Goal: Transaction & Acquisition: Obtain resource

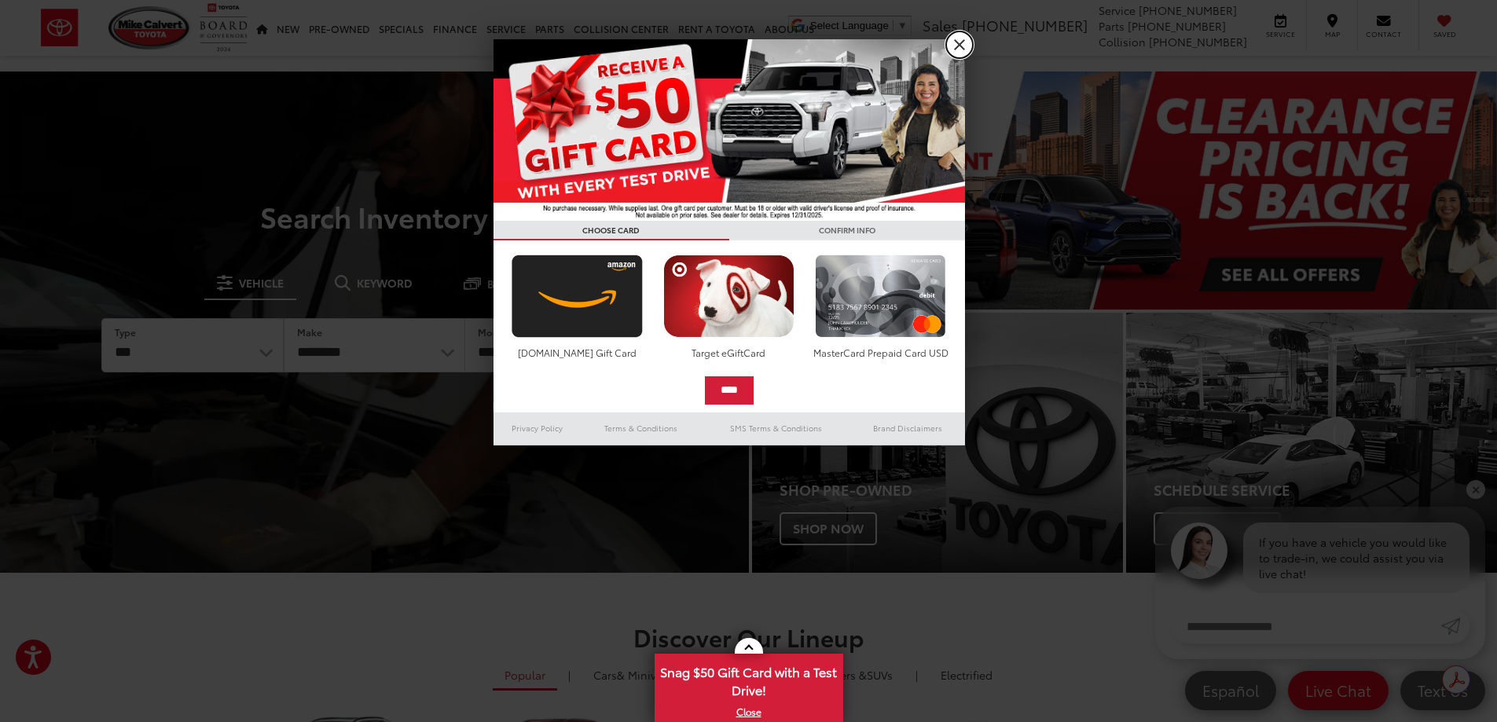
click at [957, 47] on link "X" at bounding box center [959, 44] width 27 height 27
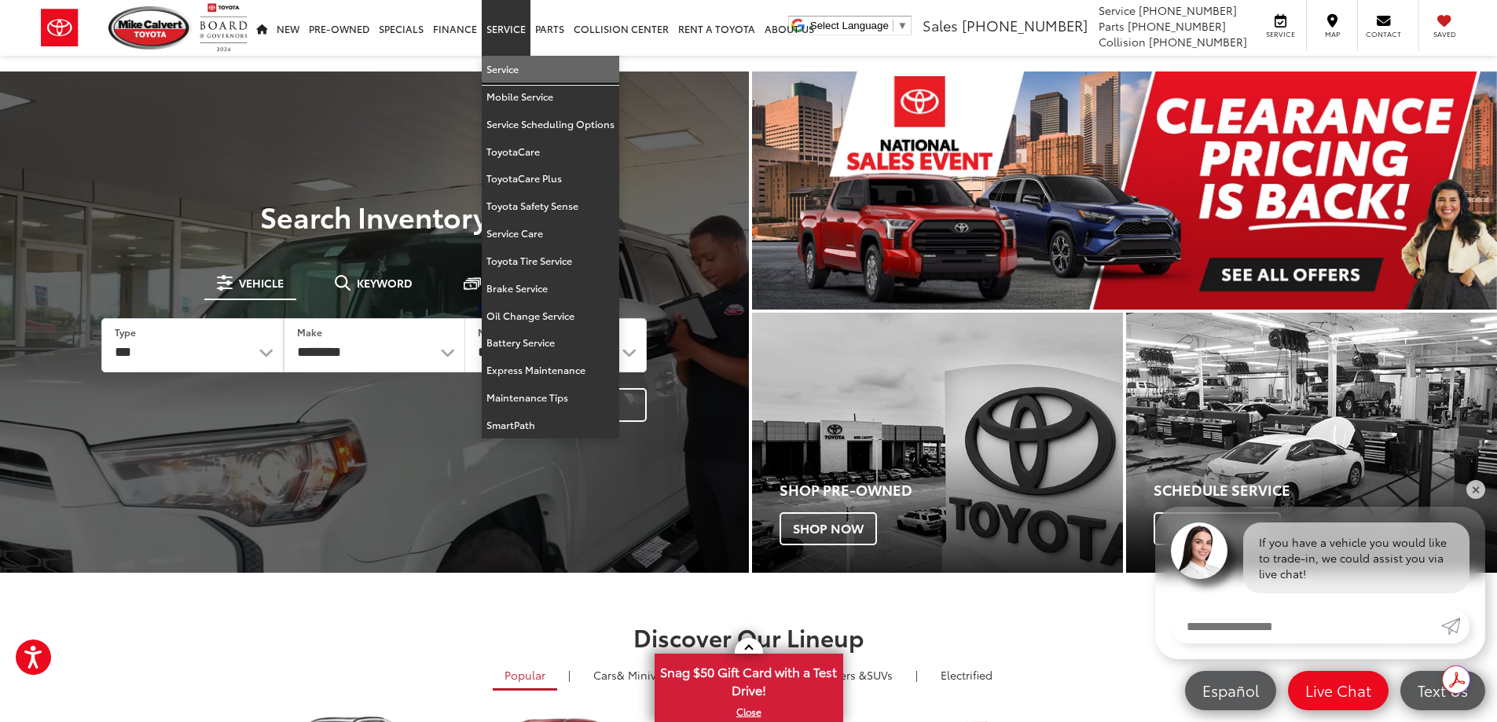
click at [548, 70] on link "Service" at bounding box center [550, 69] width 137 height 27
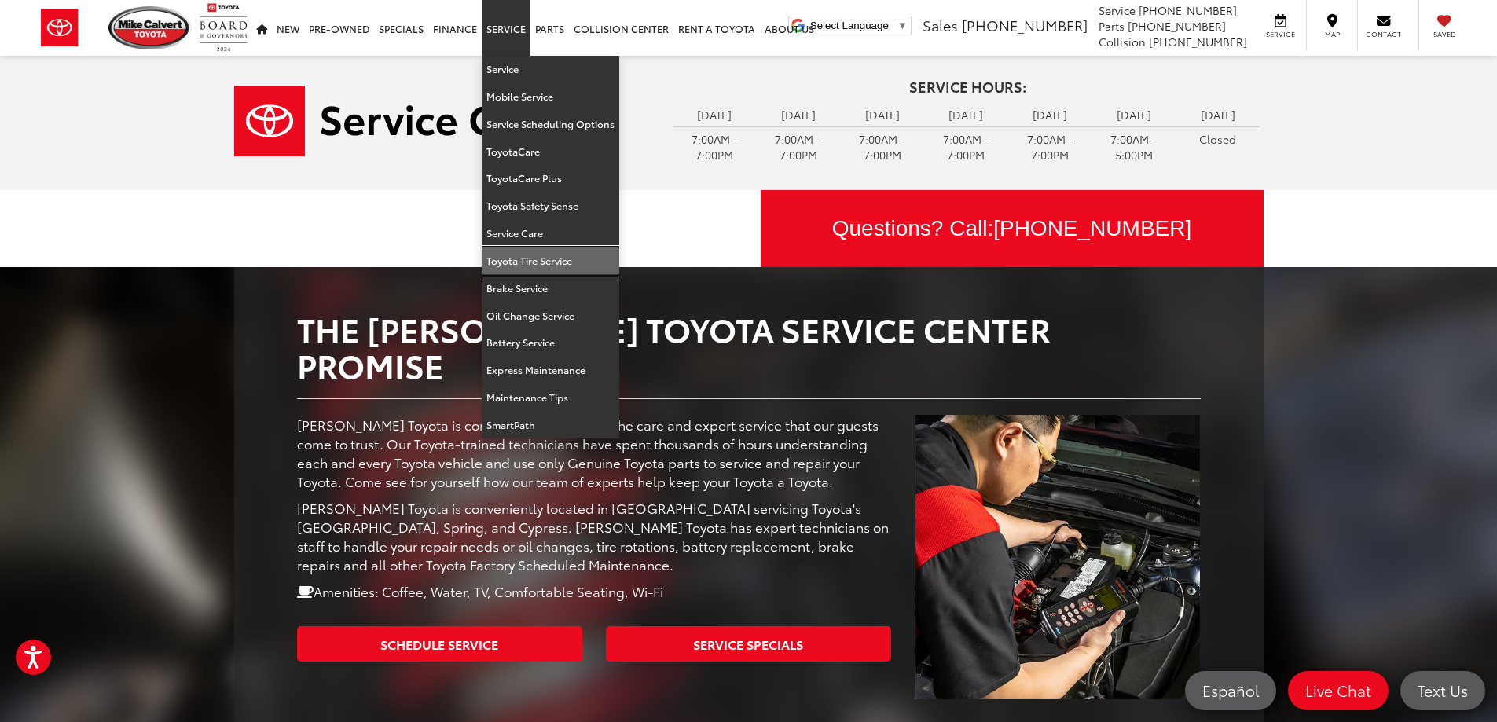
click at [571, 266] on link "Toyota Tire Service" at bounding box center [550, 260] width 137 height 27
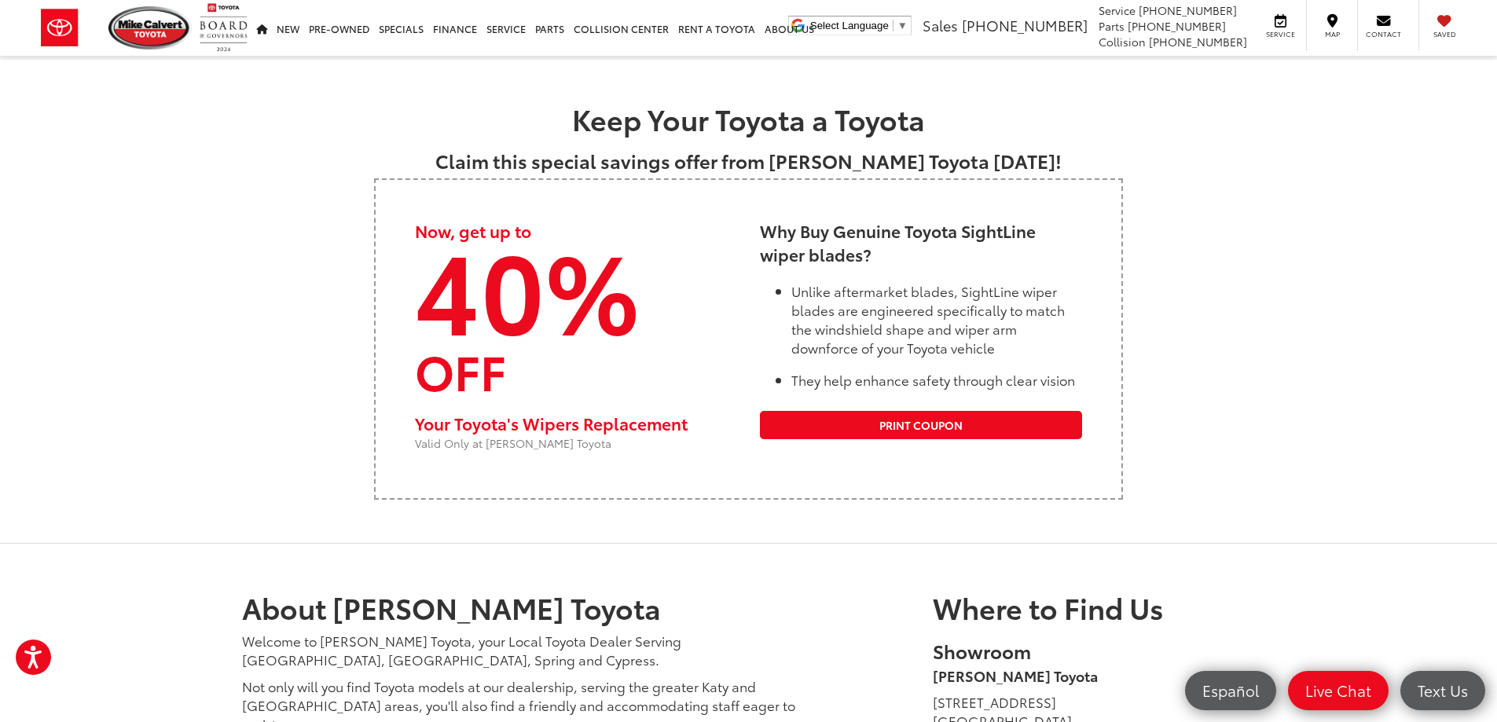
scroll to position [2356, 0]
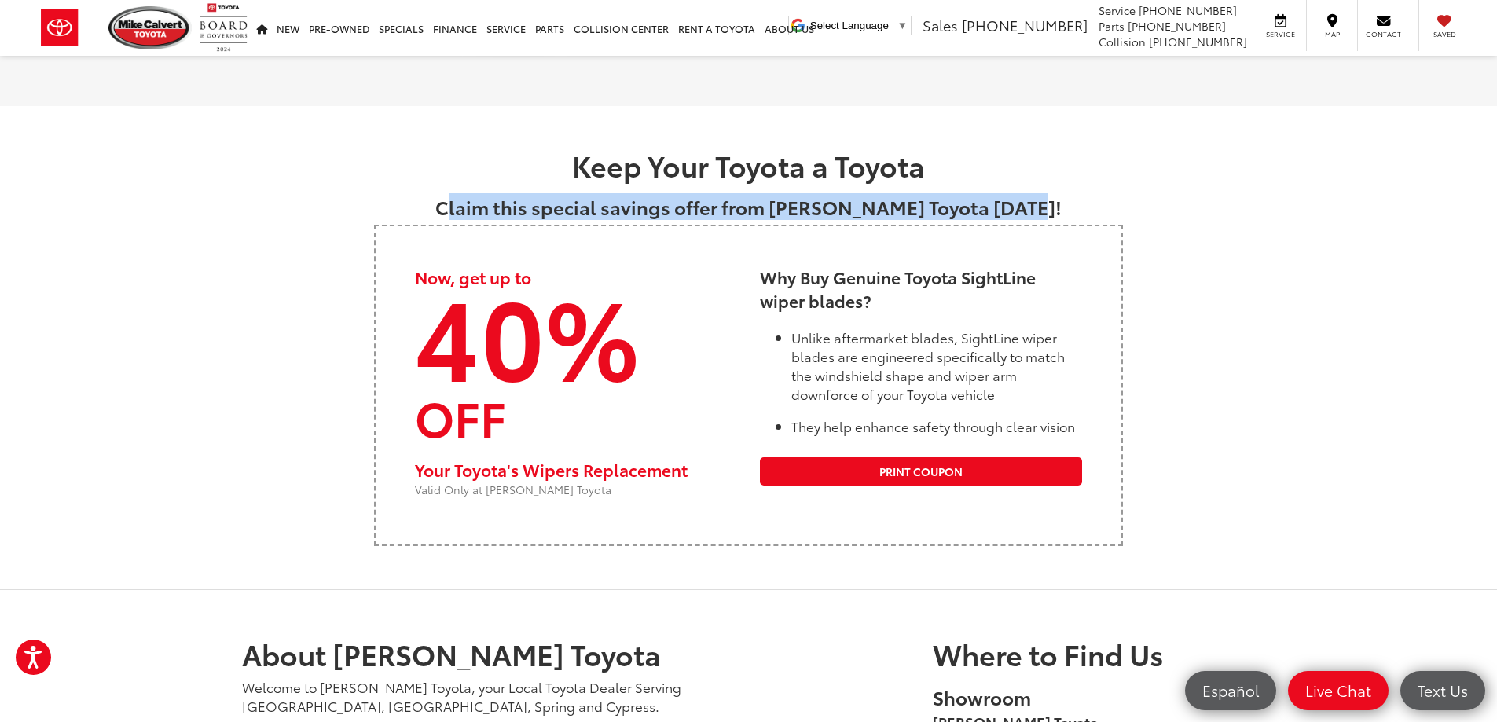
drag, startPoint x: 480, startPoint y: 206, endPoint x: 1081, endPoint y: 194, distance: 601.2
click at [1081, 194] on div "Keep Your Toyota a Toyota Claim this special savings offer from [PERSON_NAME] T…" at bounding box center [748, 347] width 1029 height 482
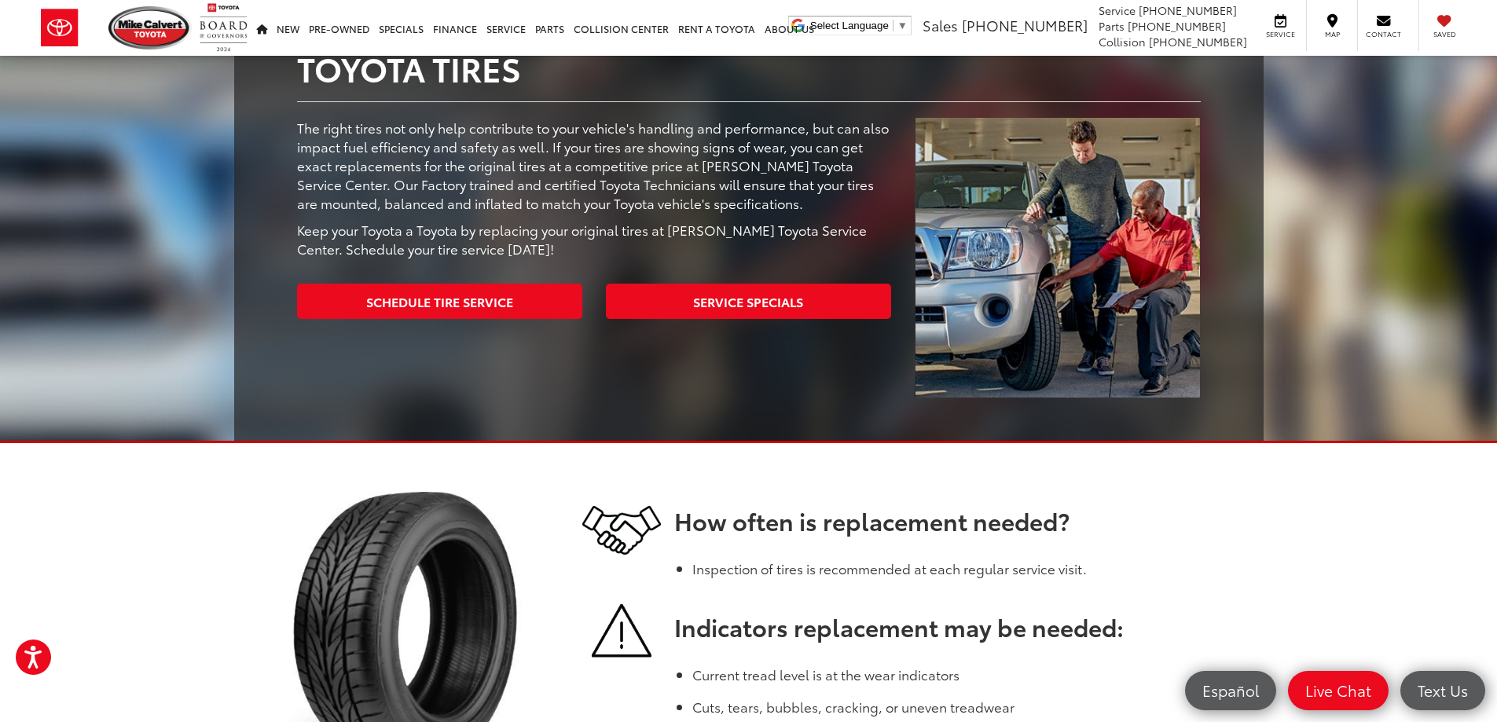
scroll to position [393, 0]
